Goal: Entertainment & Leisure: Browse casually

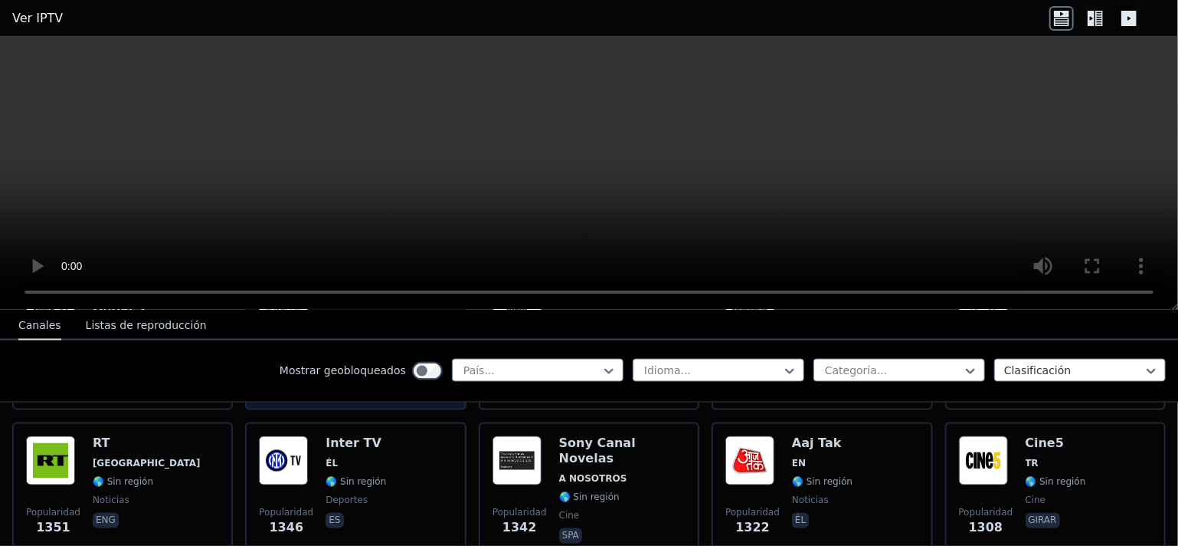
scroll to position [1528, 0]
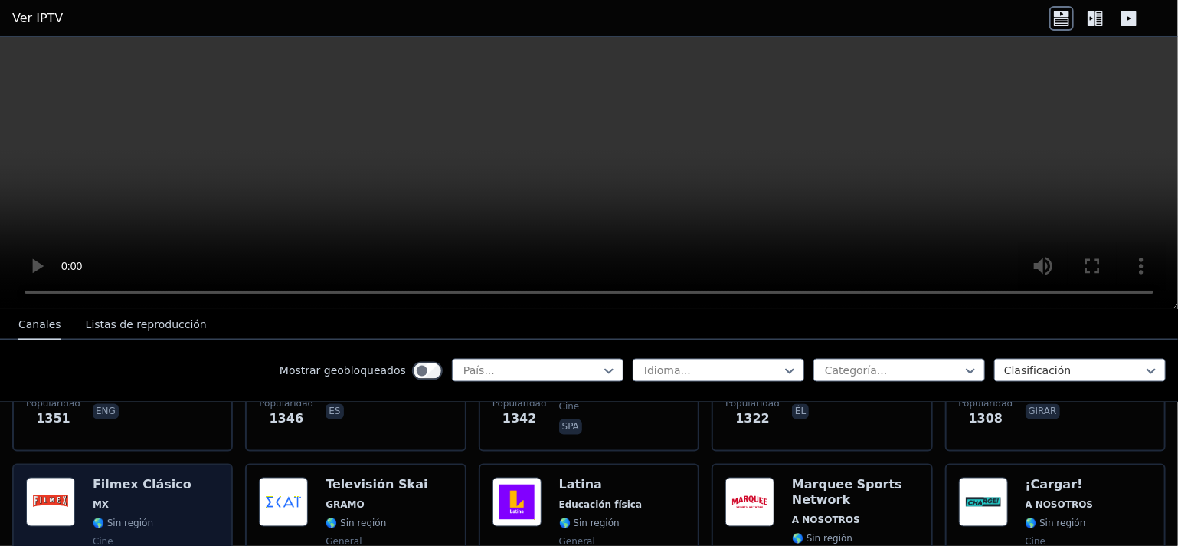
click at [129, 499] on span "MX" at bounding box center [142, 505] width 99 height 12
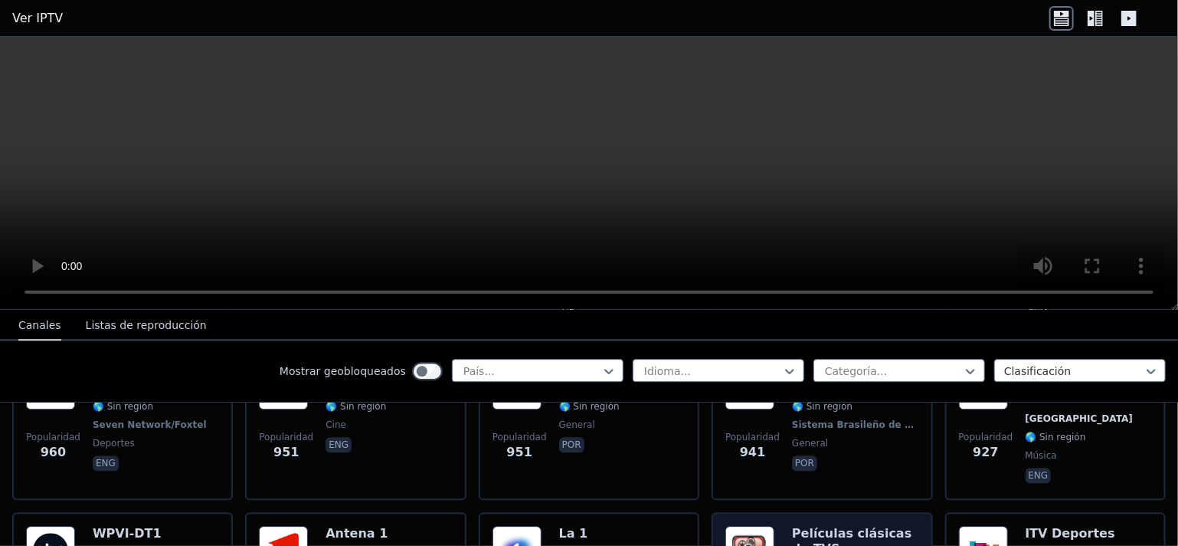
scroll to position [2218, 0]
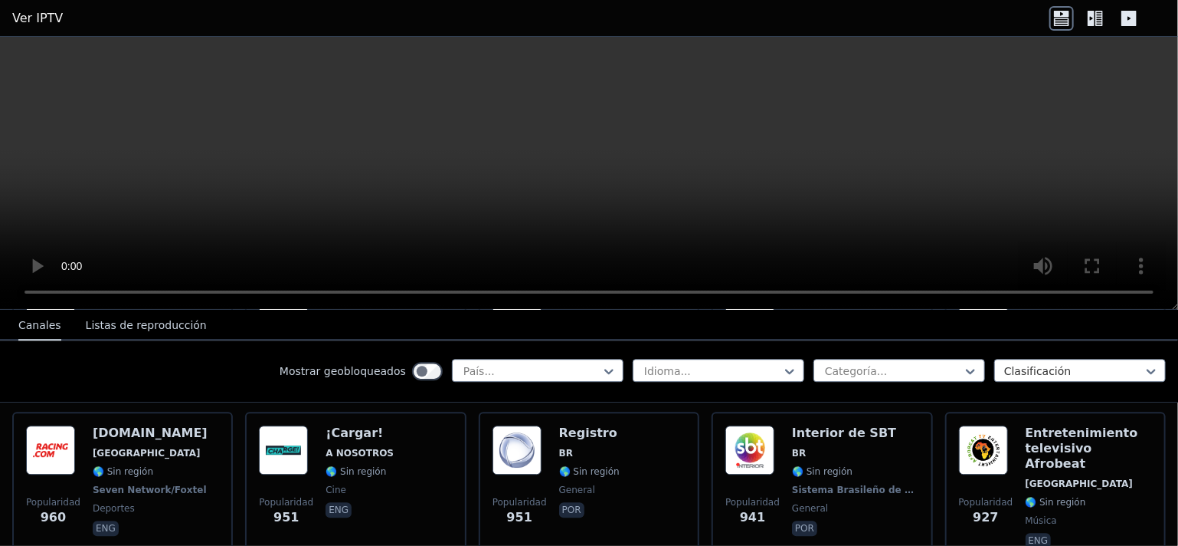
drag, startPoint x: 536, startPoint y: 205, endPoint x: 486, endPoint y: 229, distance: 56.2
click at [486, 229] on video at bounding box center [589, 173] width 1178 height 273
drag, startPoint x: 450, startPoint y: 202, endPoint x: 441, endPoint y: 149, distance: 53.7
click at [441, 149] on video at bounding box center [589, 173] width 1178 height 273
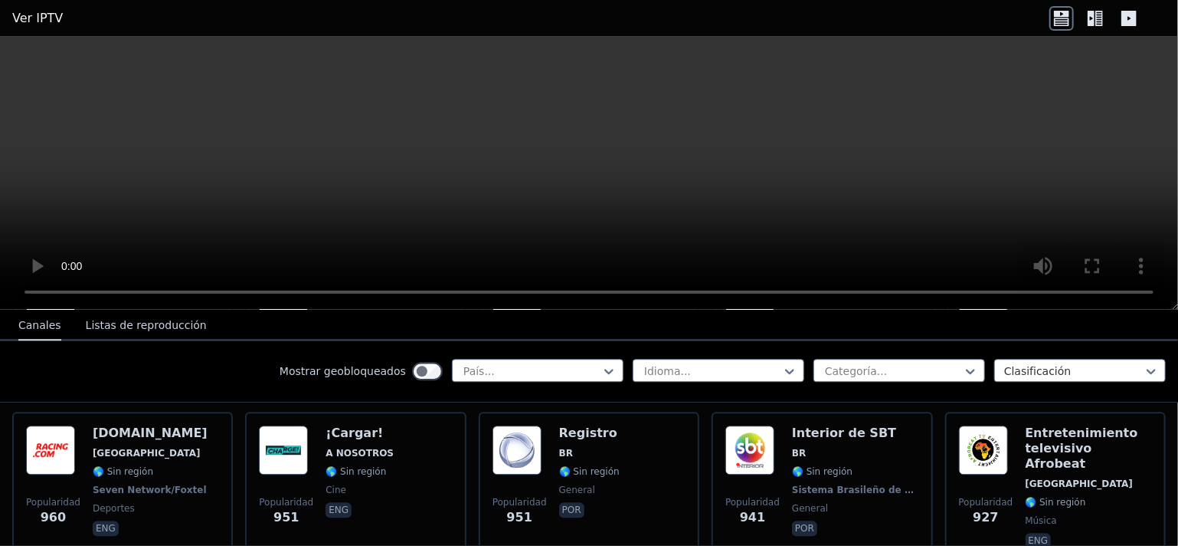
click at [896, 292] on video at bounding box center [589, 173] width 1178 height 273
click at [963, 366] on icon at bounding box center [970, 370] width 15 height 15
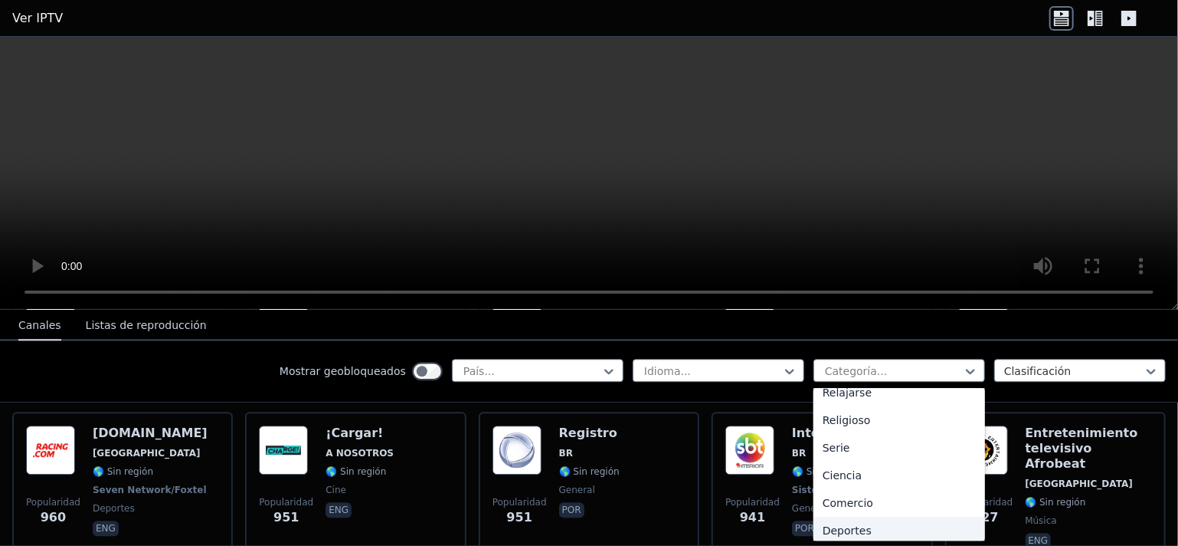
scroll to position [598, 0]
click at [834, 470] on font "Deportes" at bounding box center [847, 468] width 49 height 12
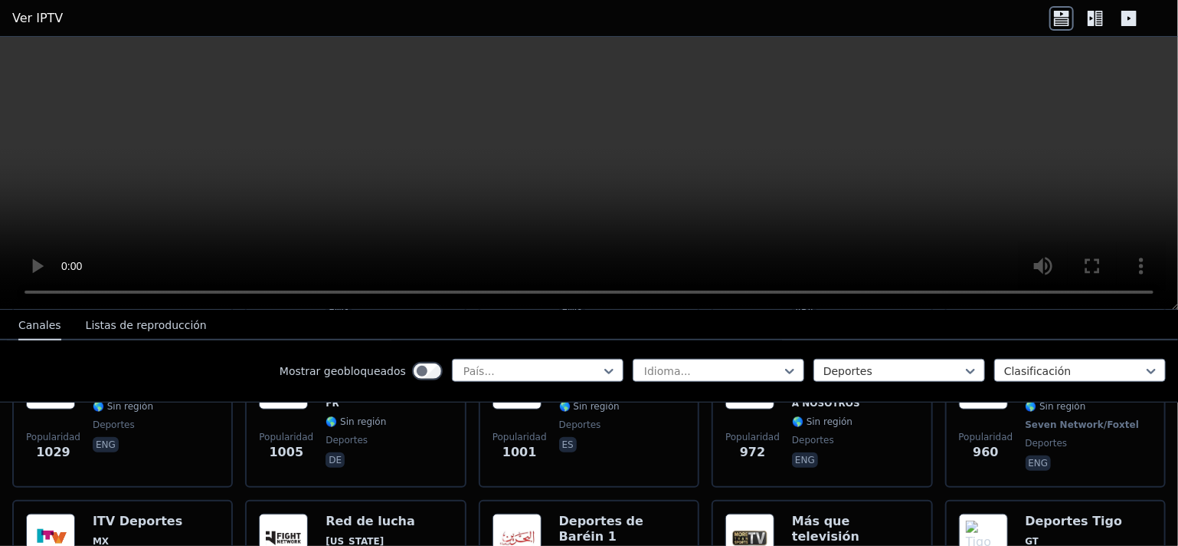
scroll to position [766, 0]
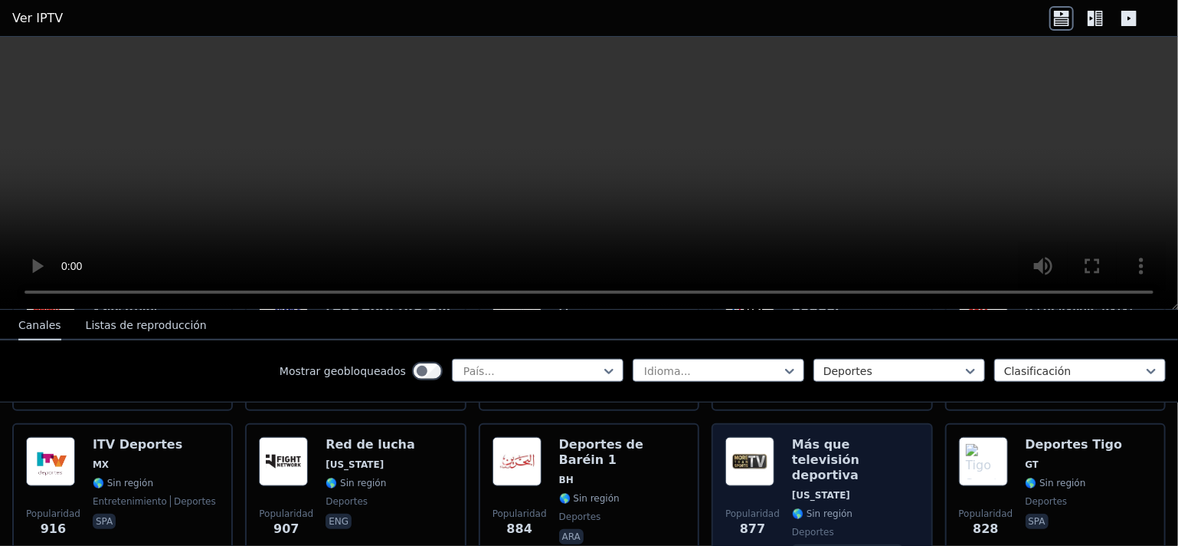
click at [765, 459] on img at bounding box center [750, 461] width 49 height 49
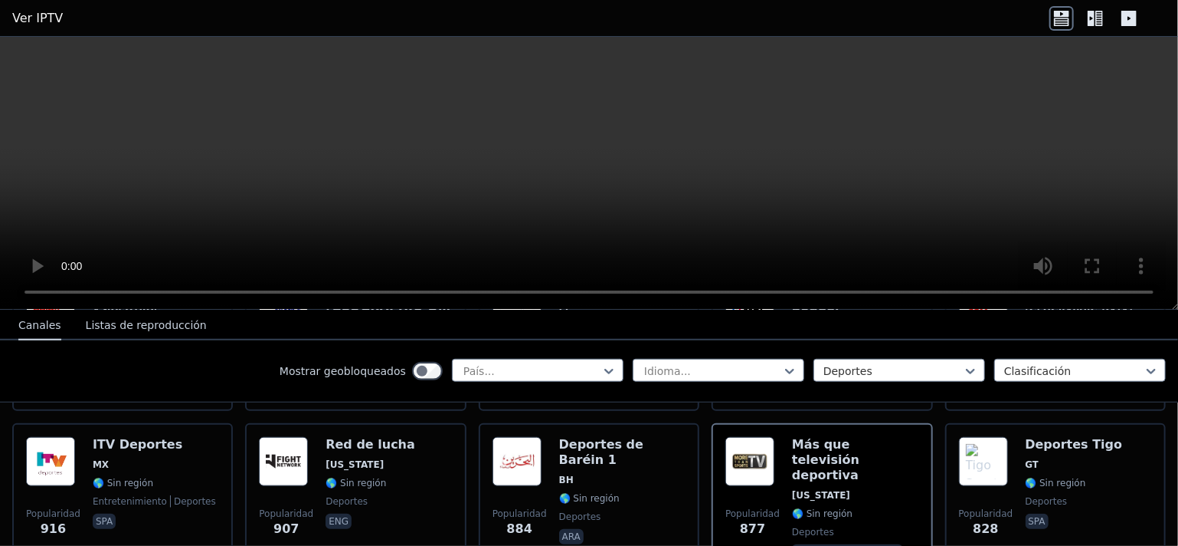
drag, startPoint x: 475, startPoint y: 165, endPoint x: 290, endPoint y: 143, distance: 186.6
click at [290, 143] on video at bounding box center [589, 173] width 1178 height 273
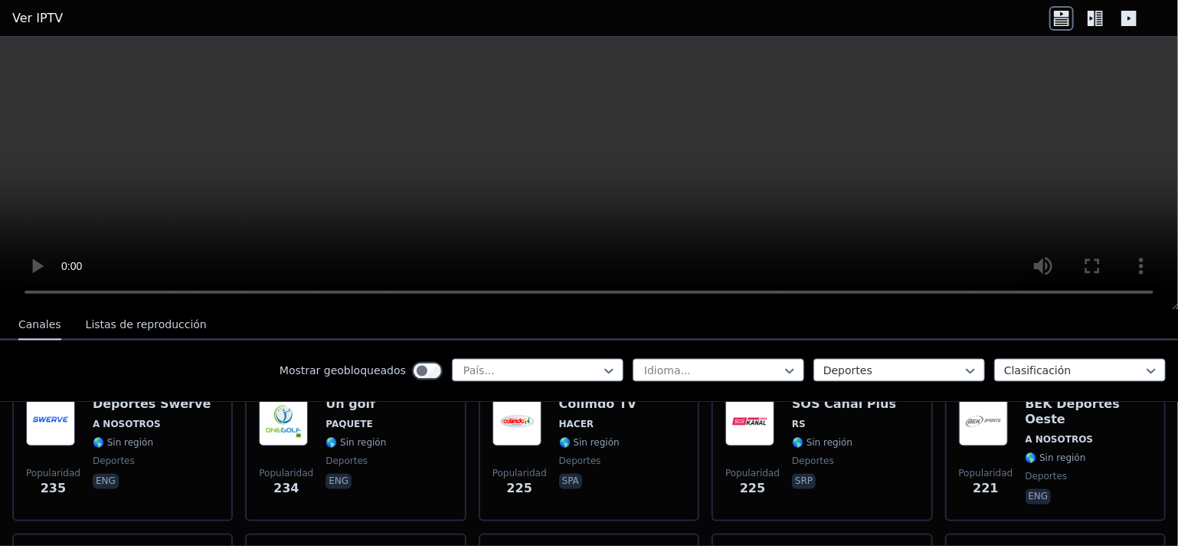
scroll to position [1686, 0]
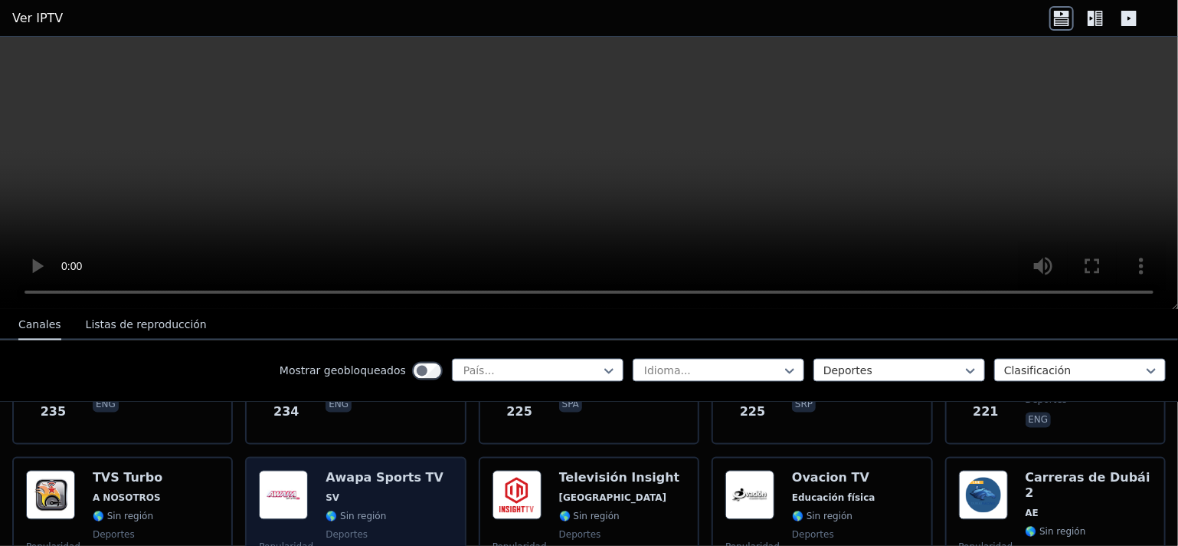
click at [289, 470] on img at bounding box center [283, 494] width 49 height 49
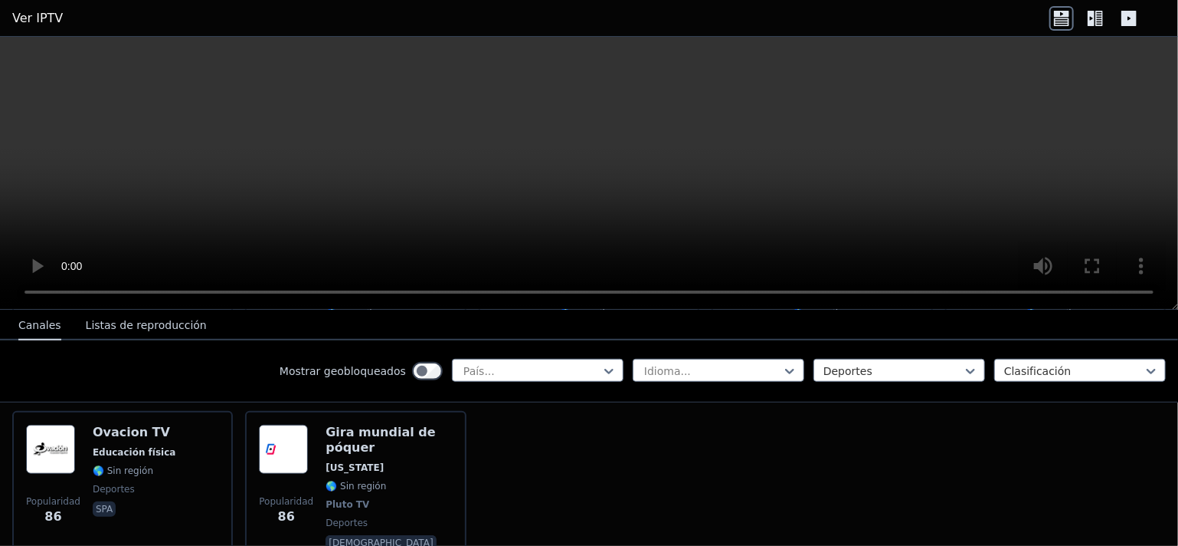
scroll to position [3371, 0]
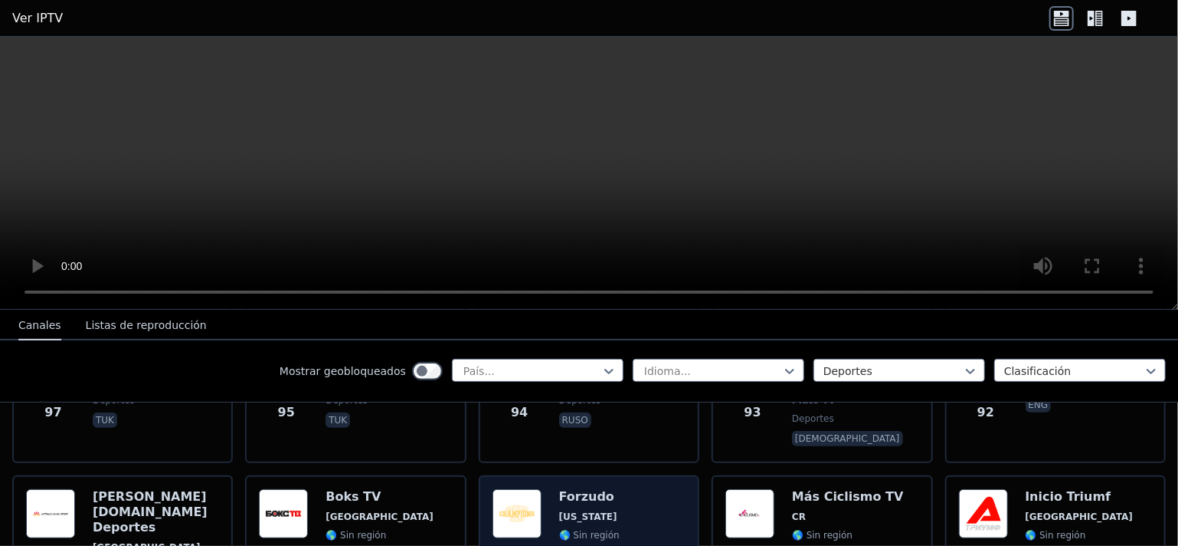
click at [509, 489] on img at bounding box center [517, 513] width 49 height 49
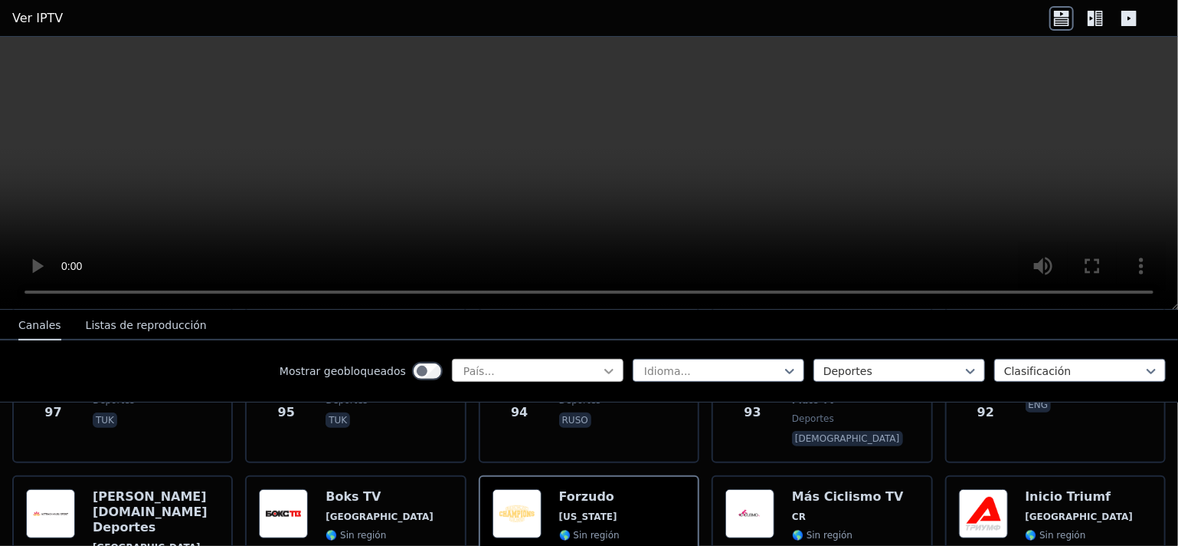
click at [601, 369] on icon at bounding box center [608, 370] width 15 height 15
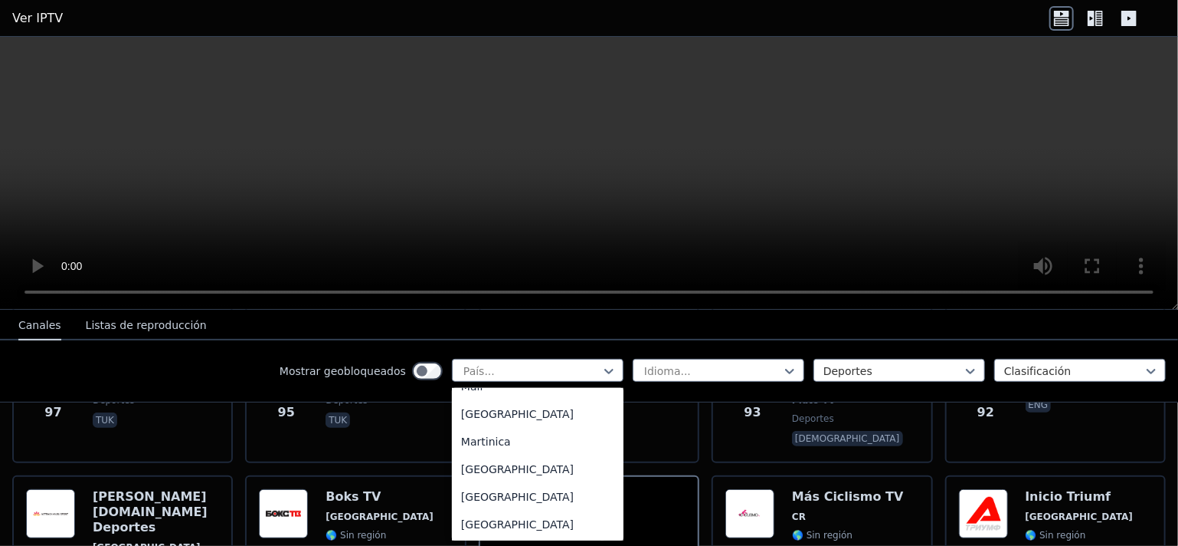
scroll to position [3294, 0]
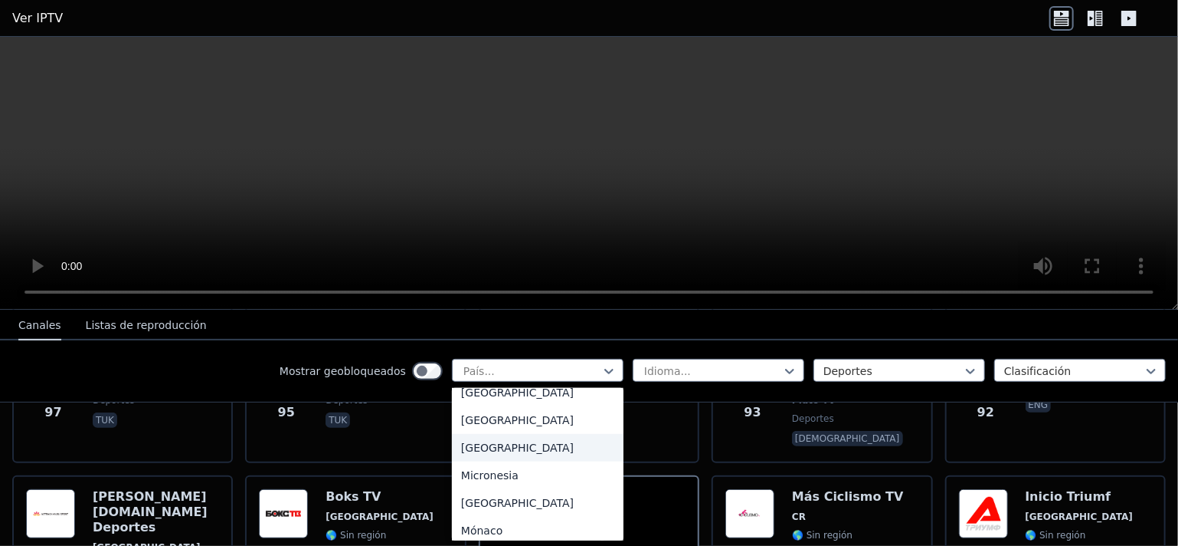
click at [466, 454] on font "[GEOGRAPHIC_DATA]" at bounding box center [517, 447] width 113 height 12
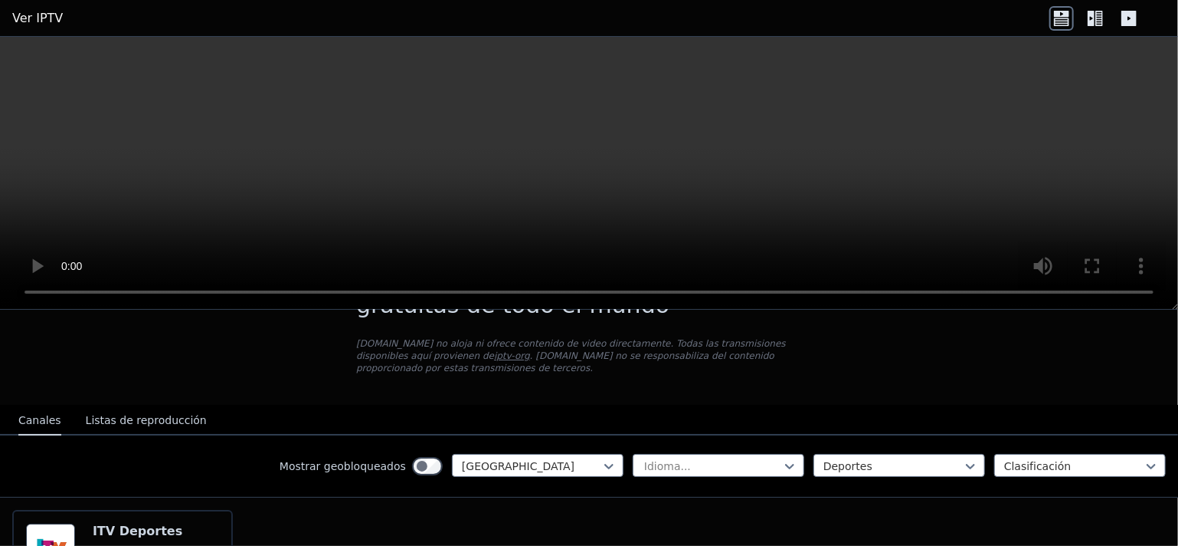
scroll to position [153, 0]
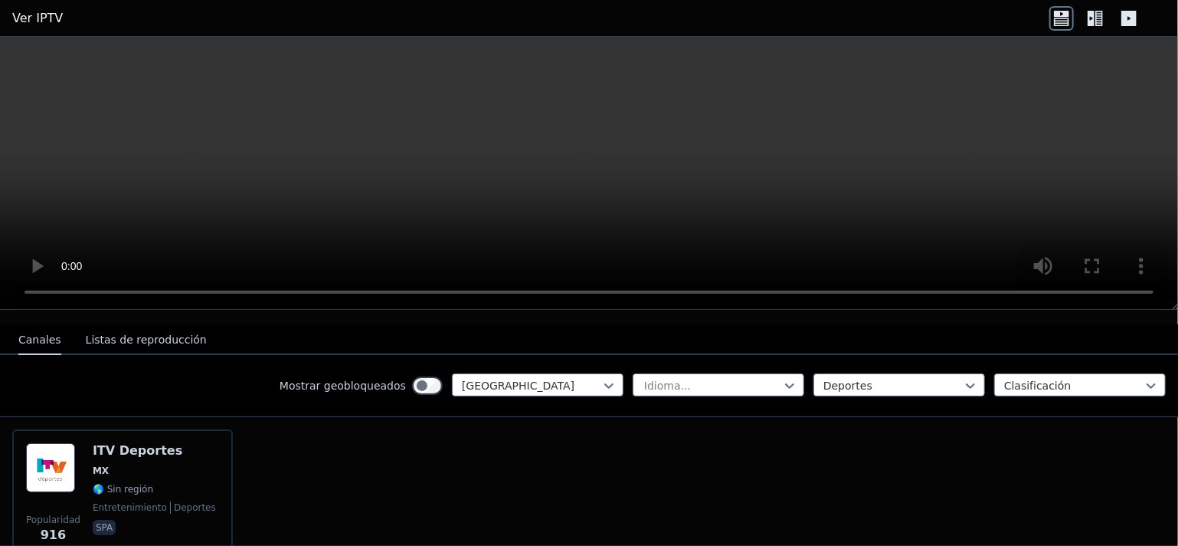
click at [165, 333] on font "Listas de reproducción" at bounding box center [146, 339] width 121 height 12
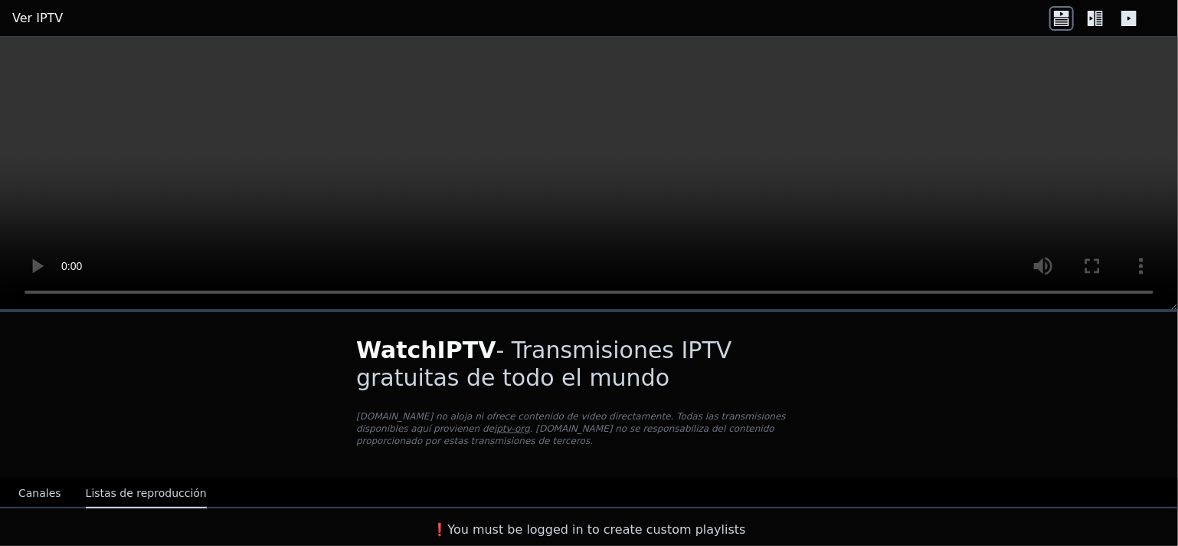
scroll to position [0, 0]
